Goal: Information Seeking & Learning: Learn about a topic

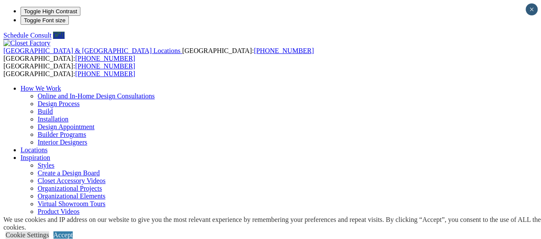
type input "*****"
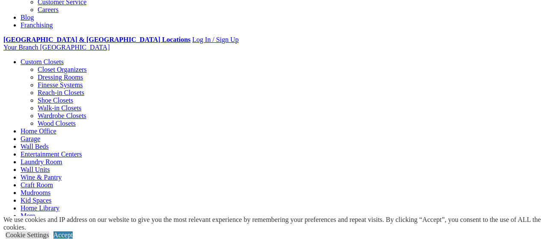
scroll to position [300, 0]
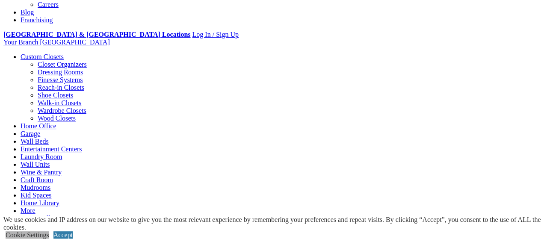
click at [49, 232] on link "Cookie Settings" at bounding box center [28, 235] width 44 height 7
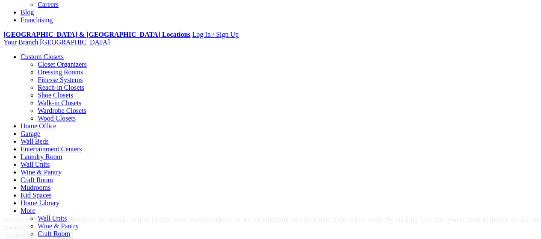
drag, startPoint x: 361, startPoint y: 223, endPoint x: 360, endPoint y: 217, distance: 6.1
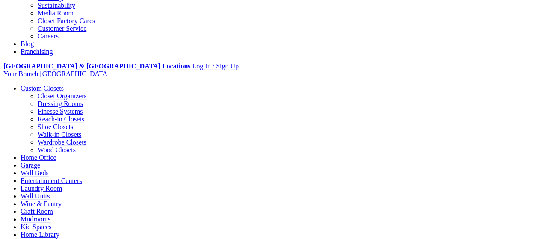
scroll to position [257, 0]
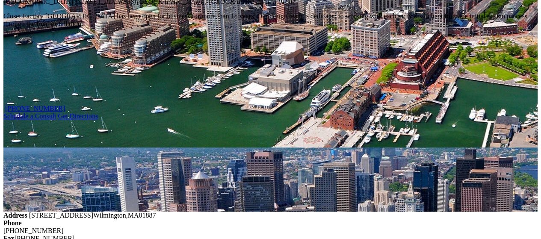
scroll to position [685, 0]
